Goal: Find specific page/section: Find specific page/section

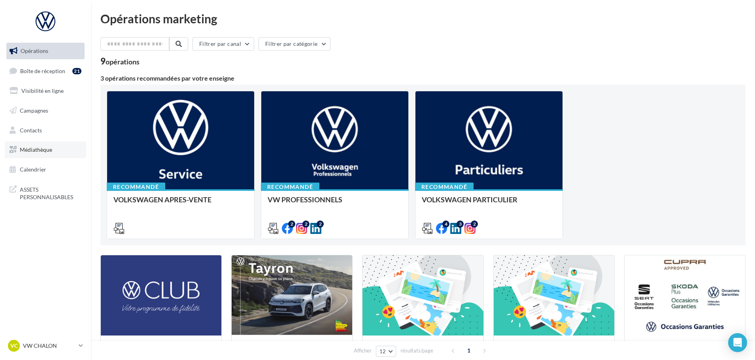
click at [32, 151] on span "Médiathèque" at bounding box center [36, 149] width 32 height 7
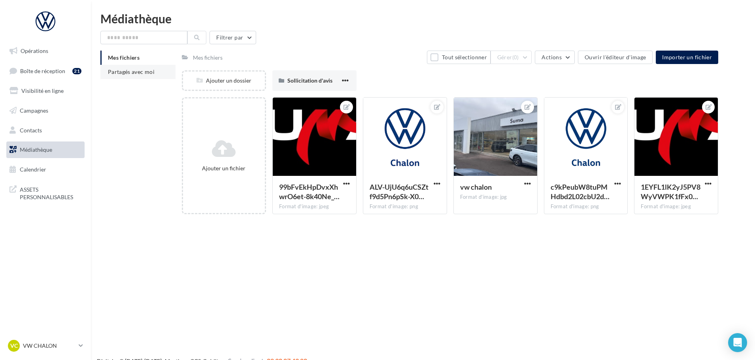
click at [135, 76] on li "Partagés avec moi" at bounding box center [137, 72] width 75 height 14
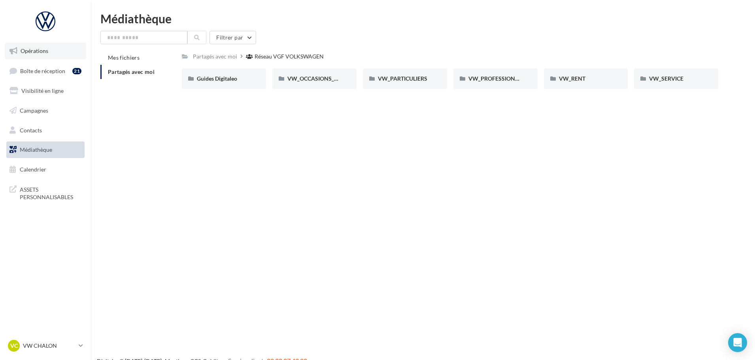
click at [44, 51] on span "Opérations" at bounding box center [35, 50] width 28 height 7
